Goal: Check status

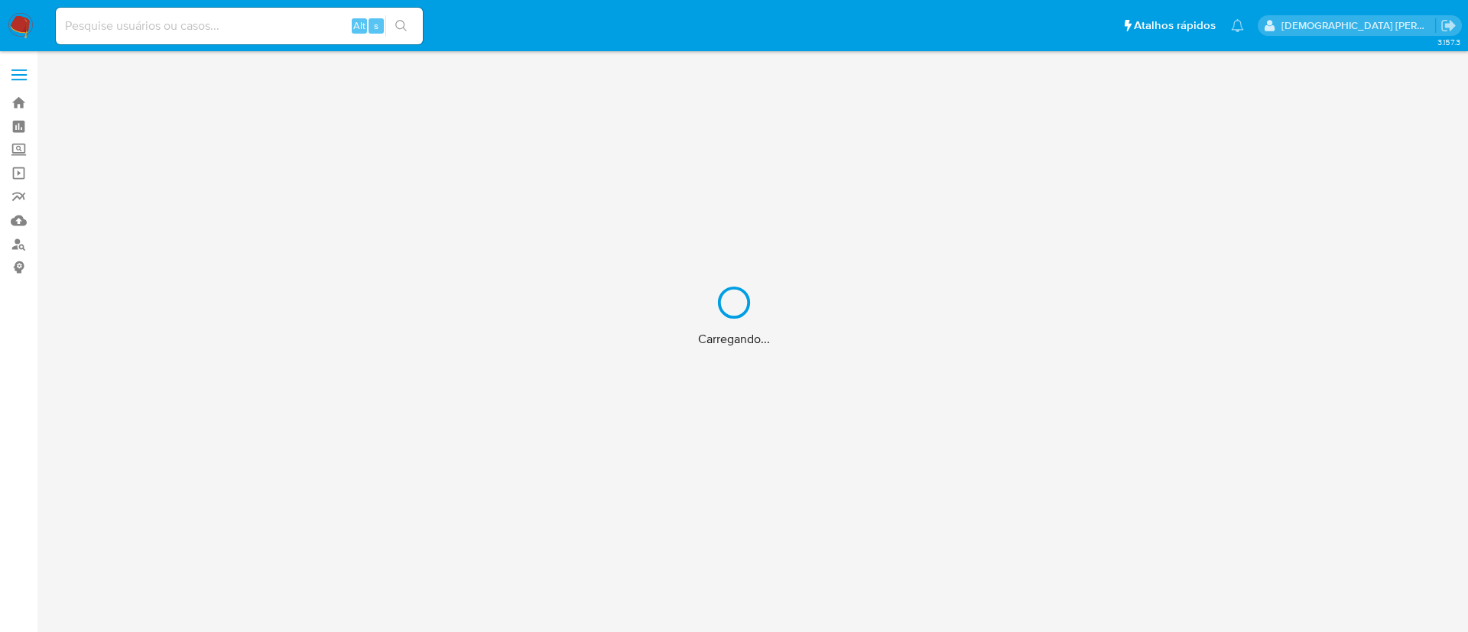
click at [271, 38] on div "Carregando..." at bounding box center [734, 316] width 1468 height 632
click at [266, 34] on div "Carregando..." at bounding box center [734, 316] width 1468 height 632
click at [255, 23] on input at bounding box center [239, 26] width 367 height 20
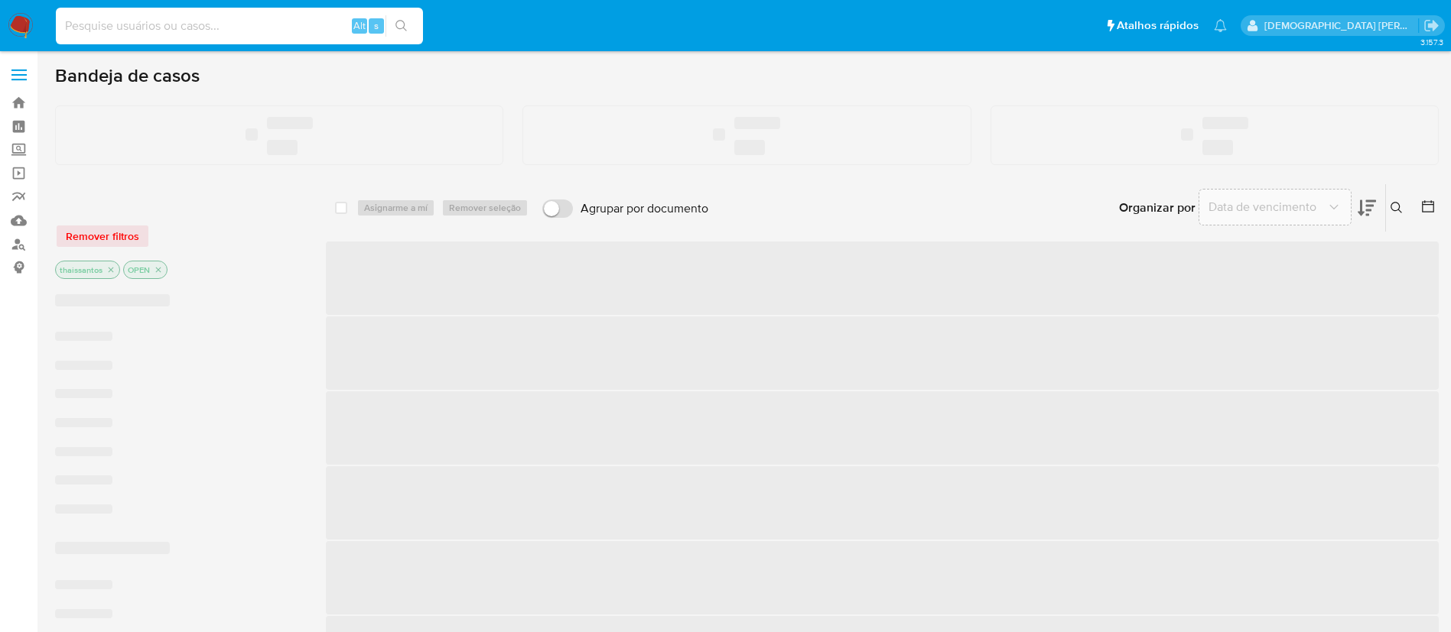
paste input "1010832271"
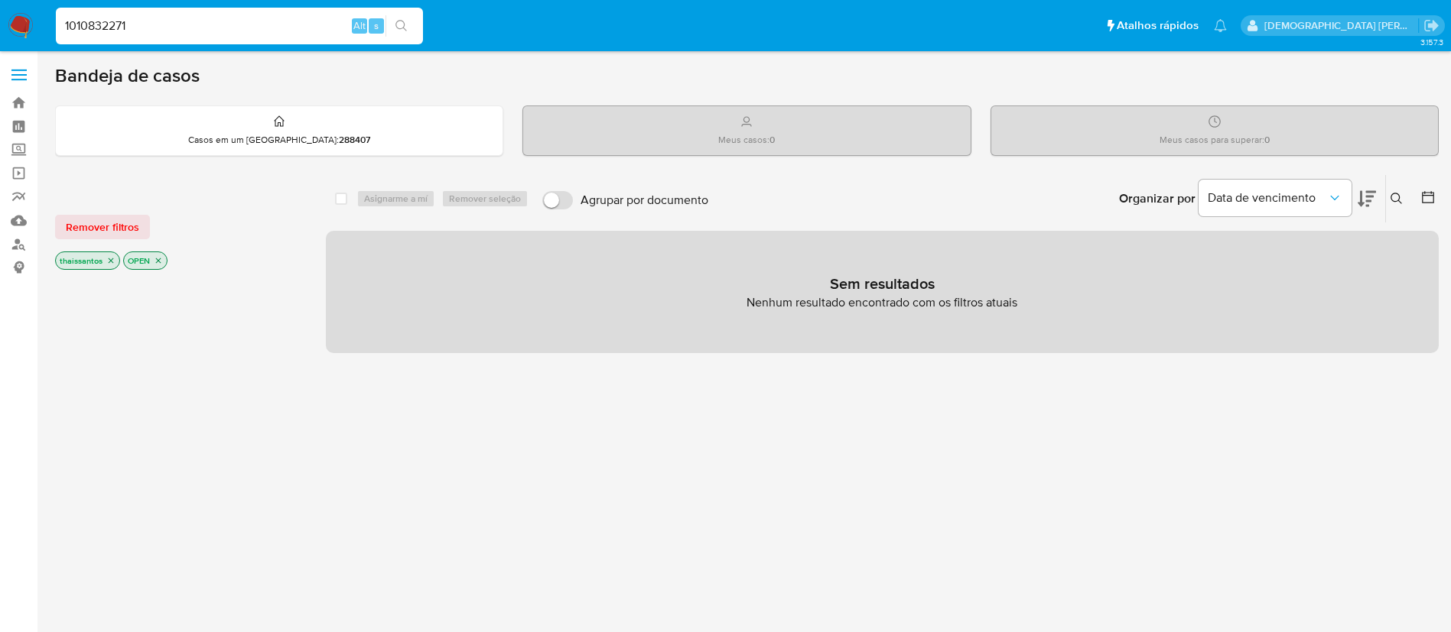
type input "1010832271"
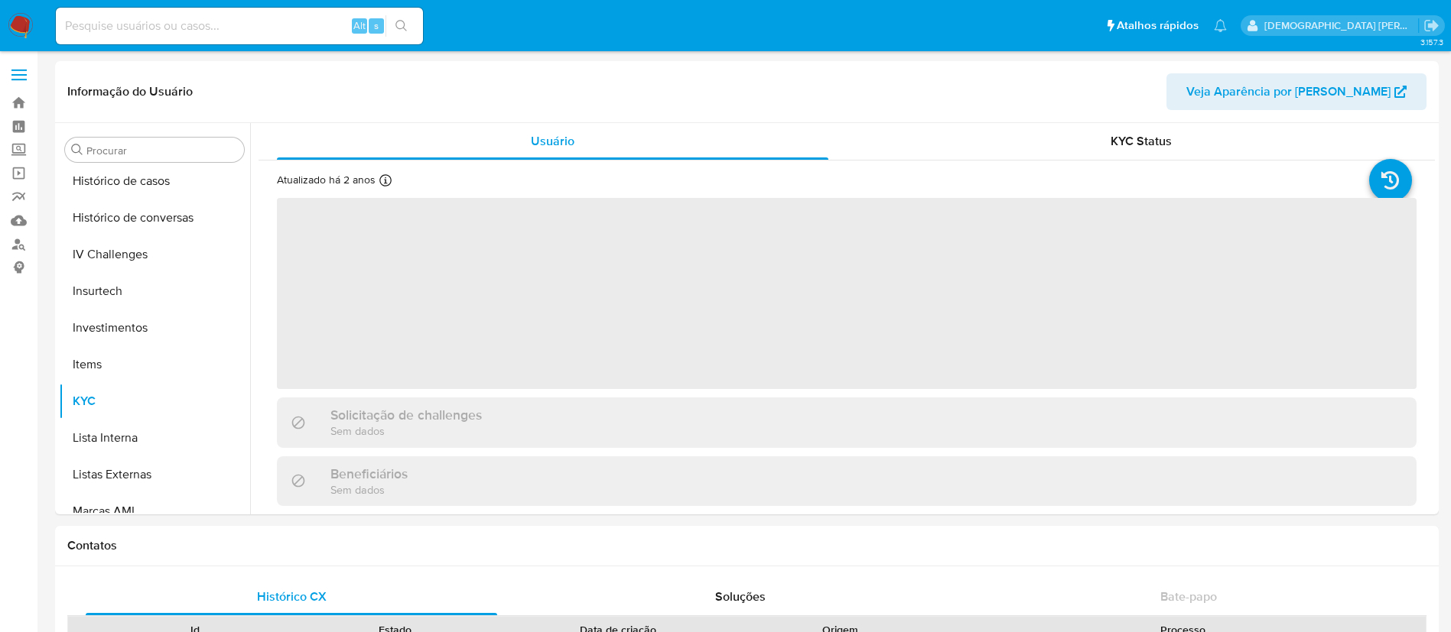
scroll to position [720, 0]
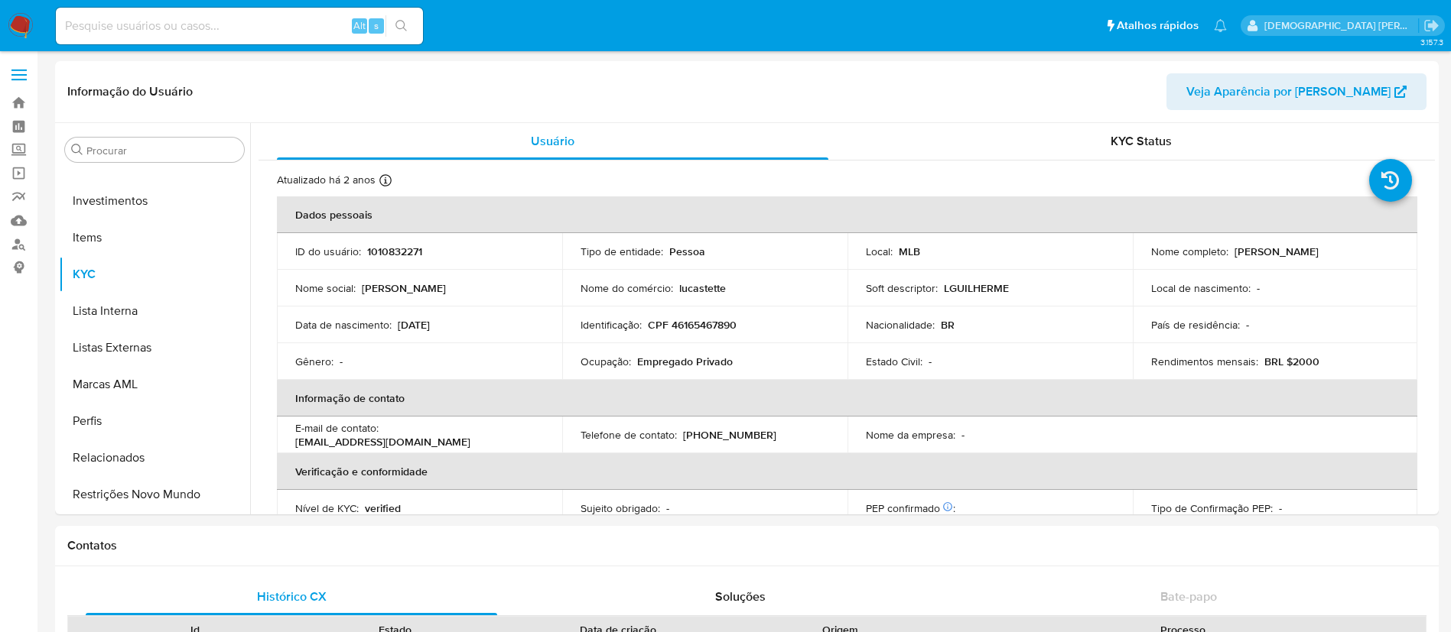
select select "10"
click at [1006, 135] on div "KYC Status" at bounding box center [1140, 141] width 551 height 37
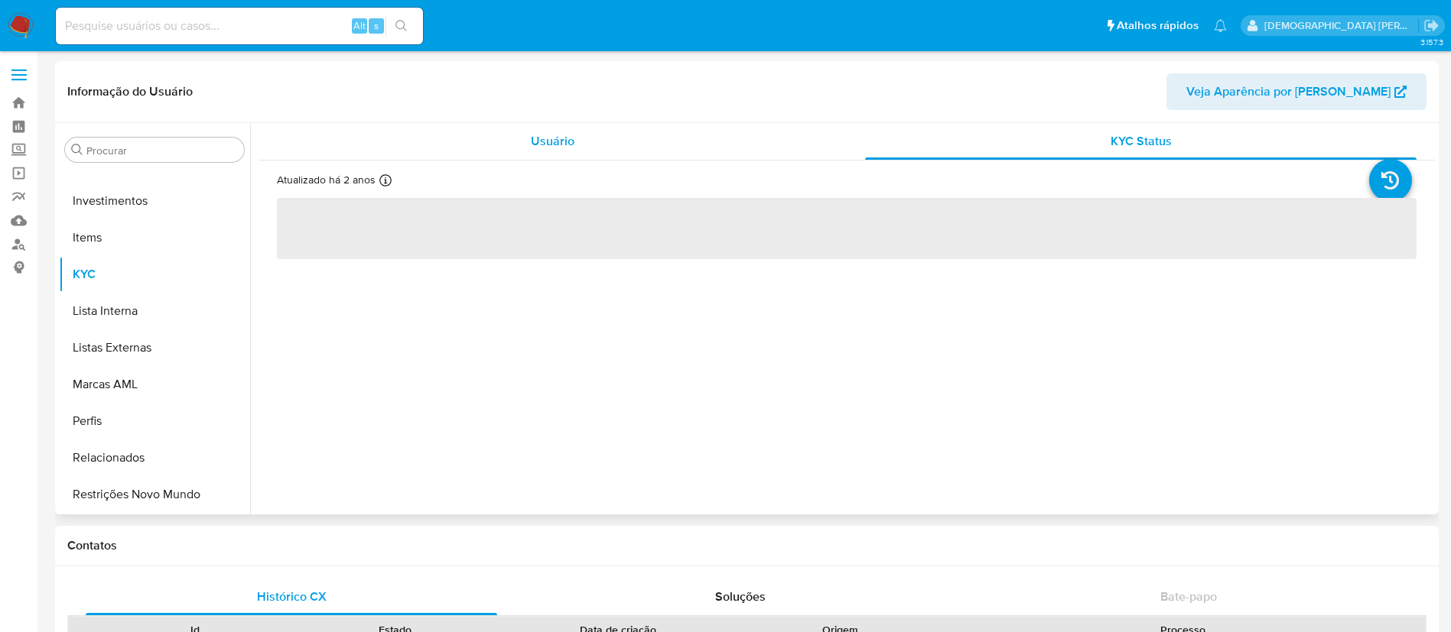
click at [798, 145] on div "Usuário" at bounding box center [552, 141] width 551 height 37
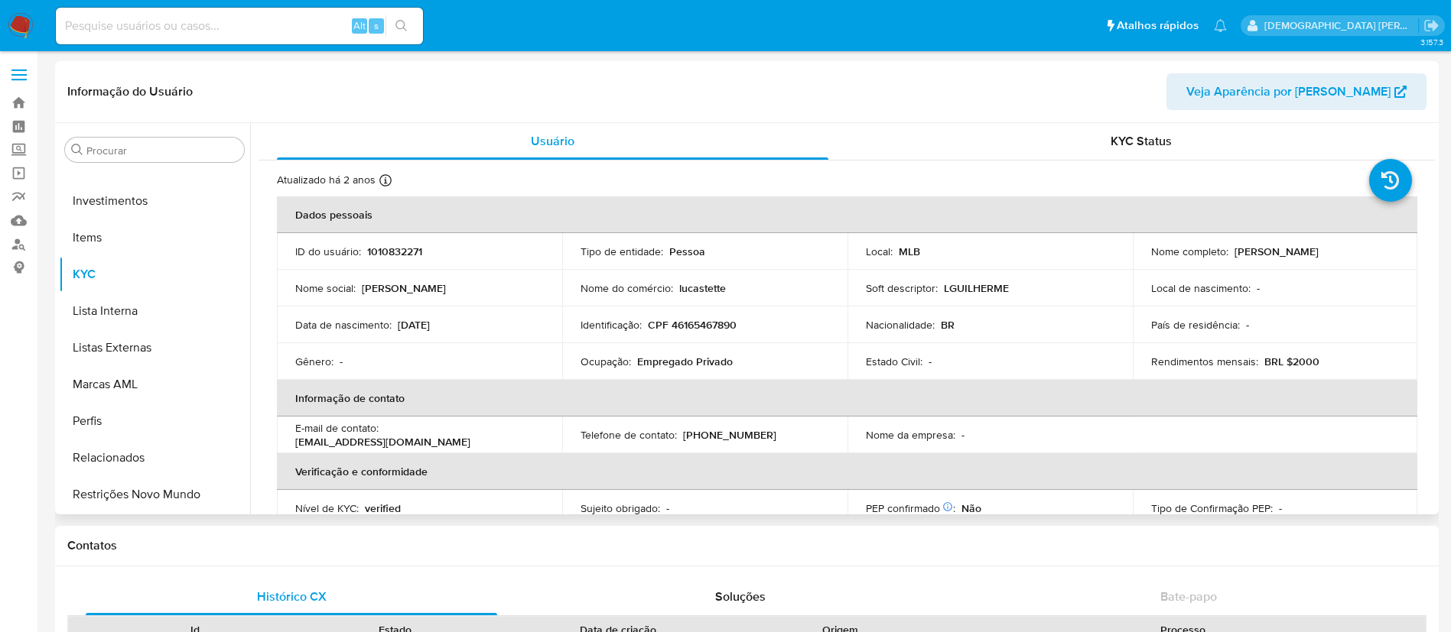
click at [863, 185] on div "Atualizado há 2 anos Criado: [DATE] 20:18:32 Atualizado: [DATE] 13:42:44" at bounding box center [827, 183] width 1101 height 20
